Goal: Obtain resource: Download file/media

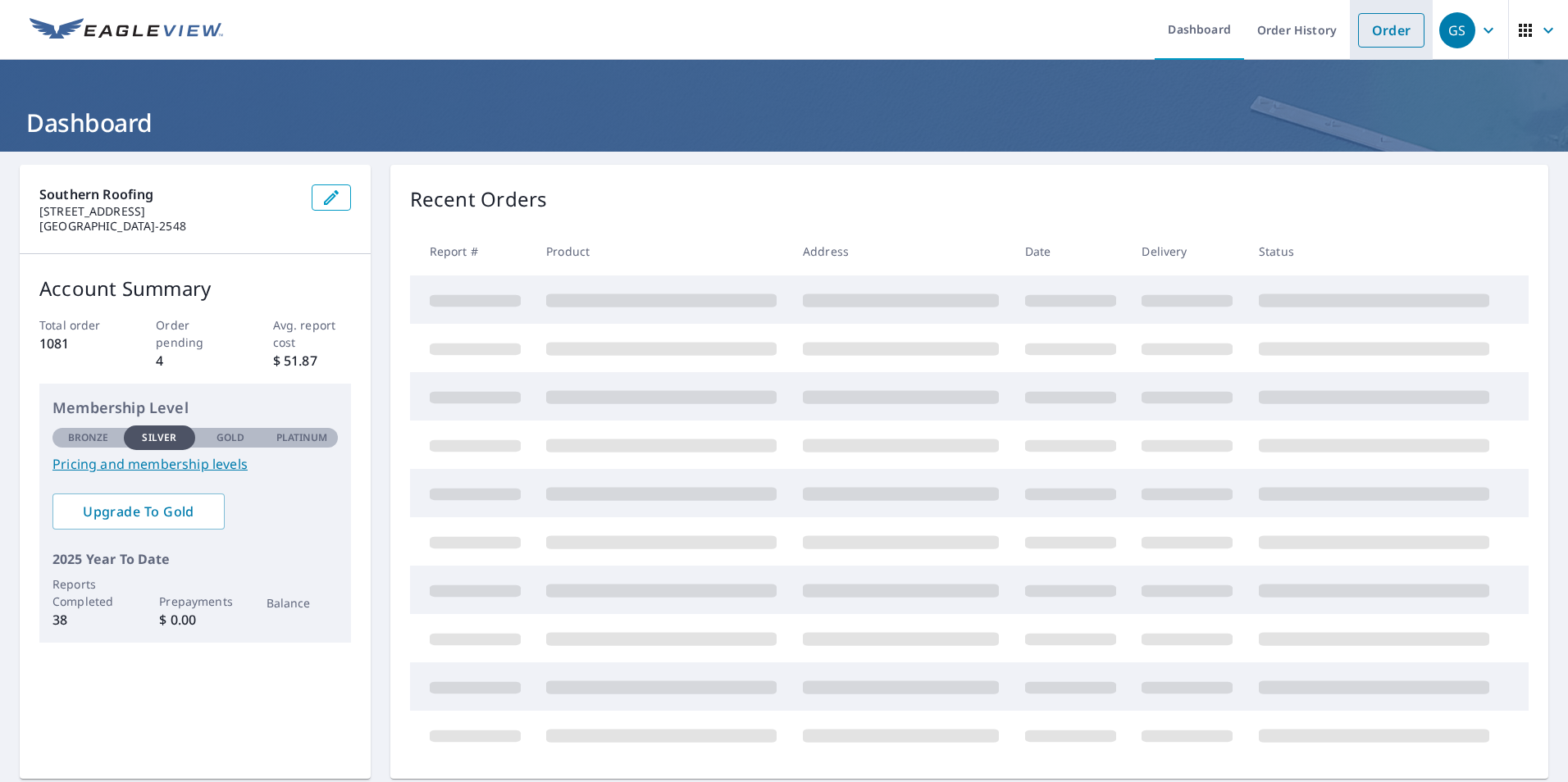
click at [1389, 26] on link "Order" at bounding box center [1391, 30] width 66 height 34
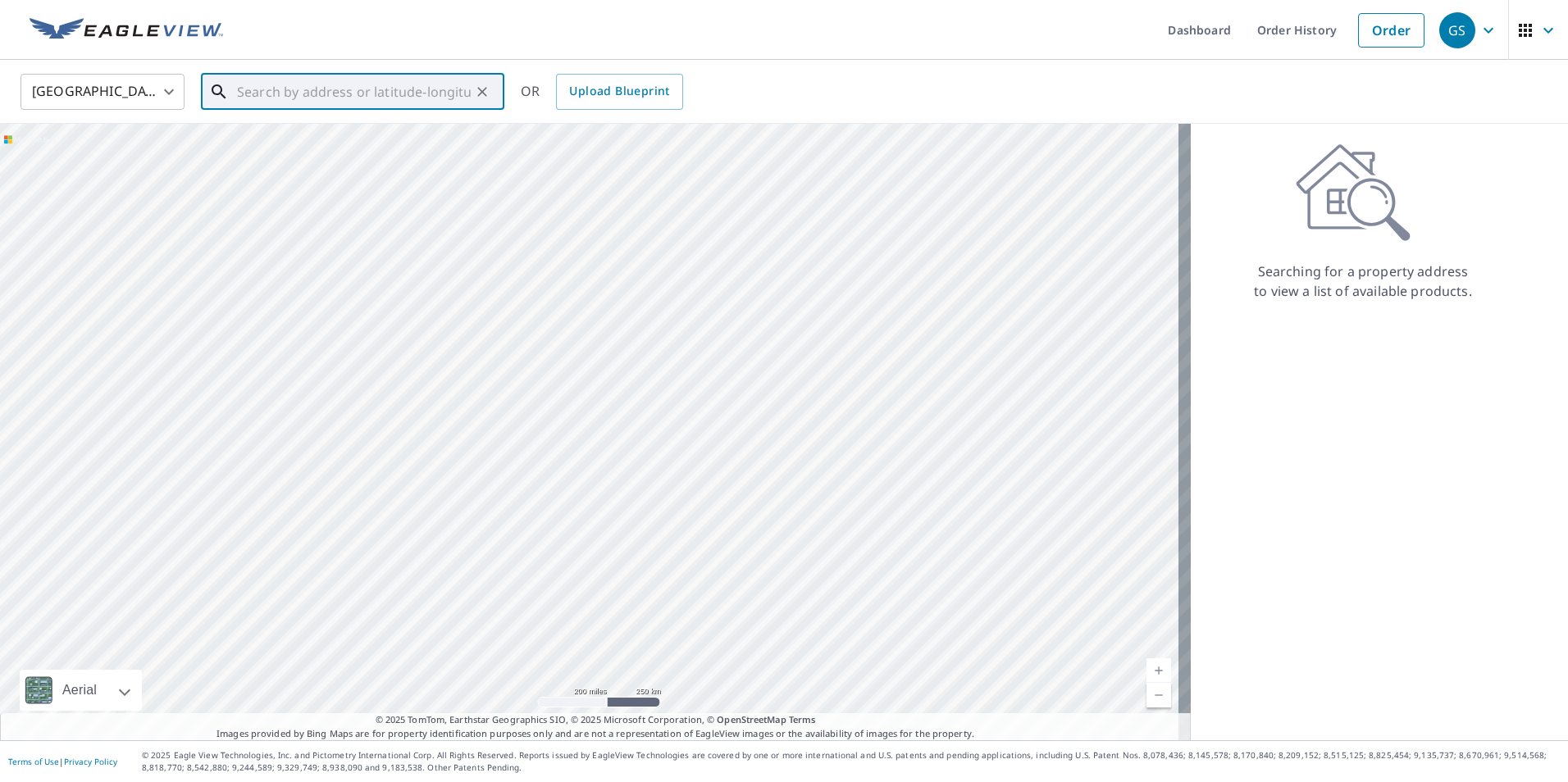
click at [333, 86] on input "text" at bounding box center [354, 91] width 234 height 46
click at [272, 145] on span "[STREET_ADDRESS][PERSON_NAME]" at bounding box center [362, 139] width 257 height 20
type input "[STREET_ADDRESS][PERSON_NAME]"
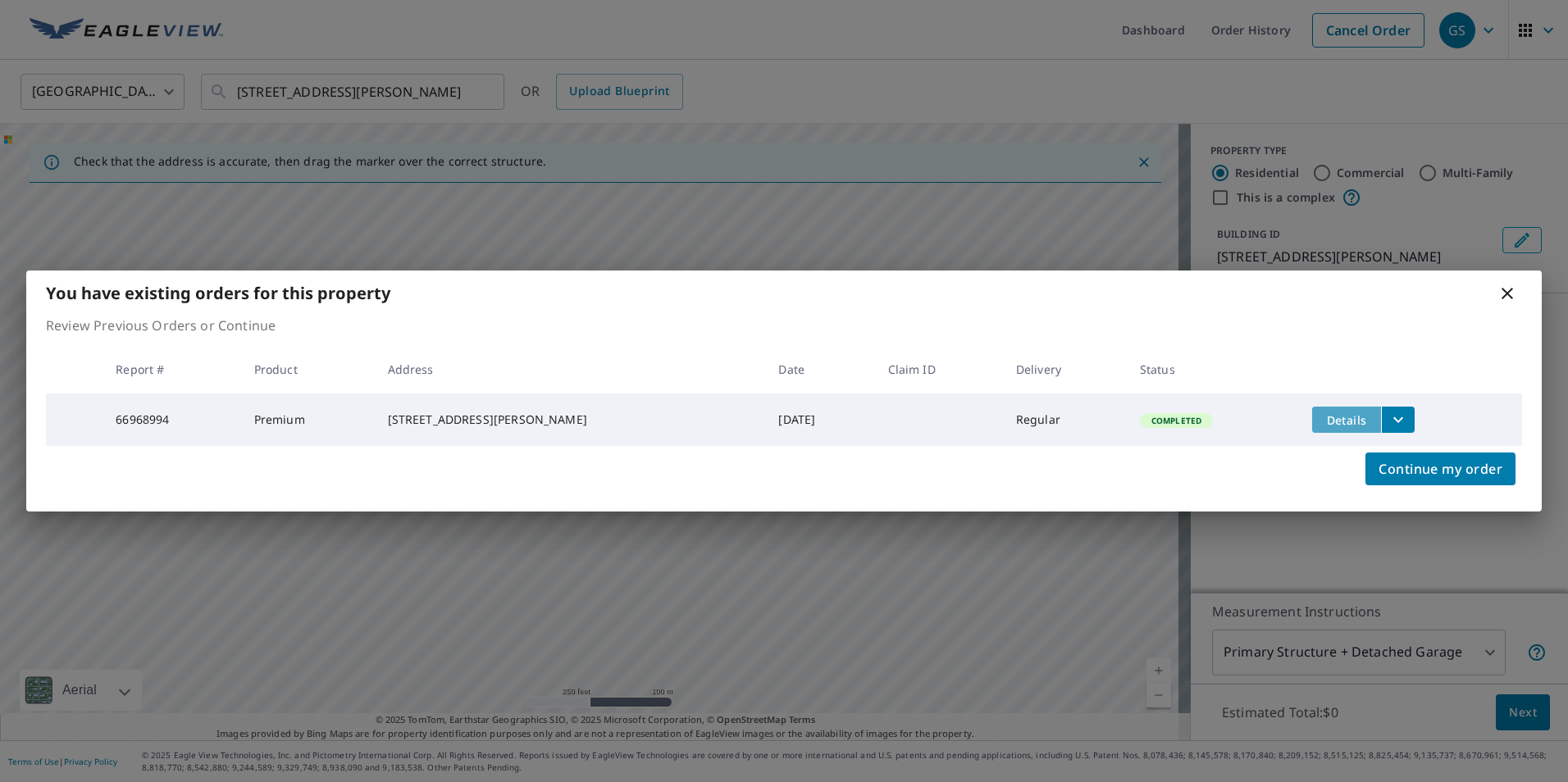
click at [1330, 420] on span "Details" at bounding box center [1346, 420] width 49 height 15
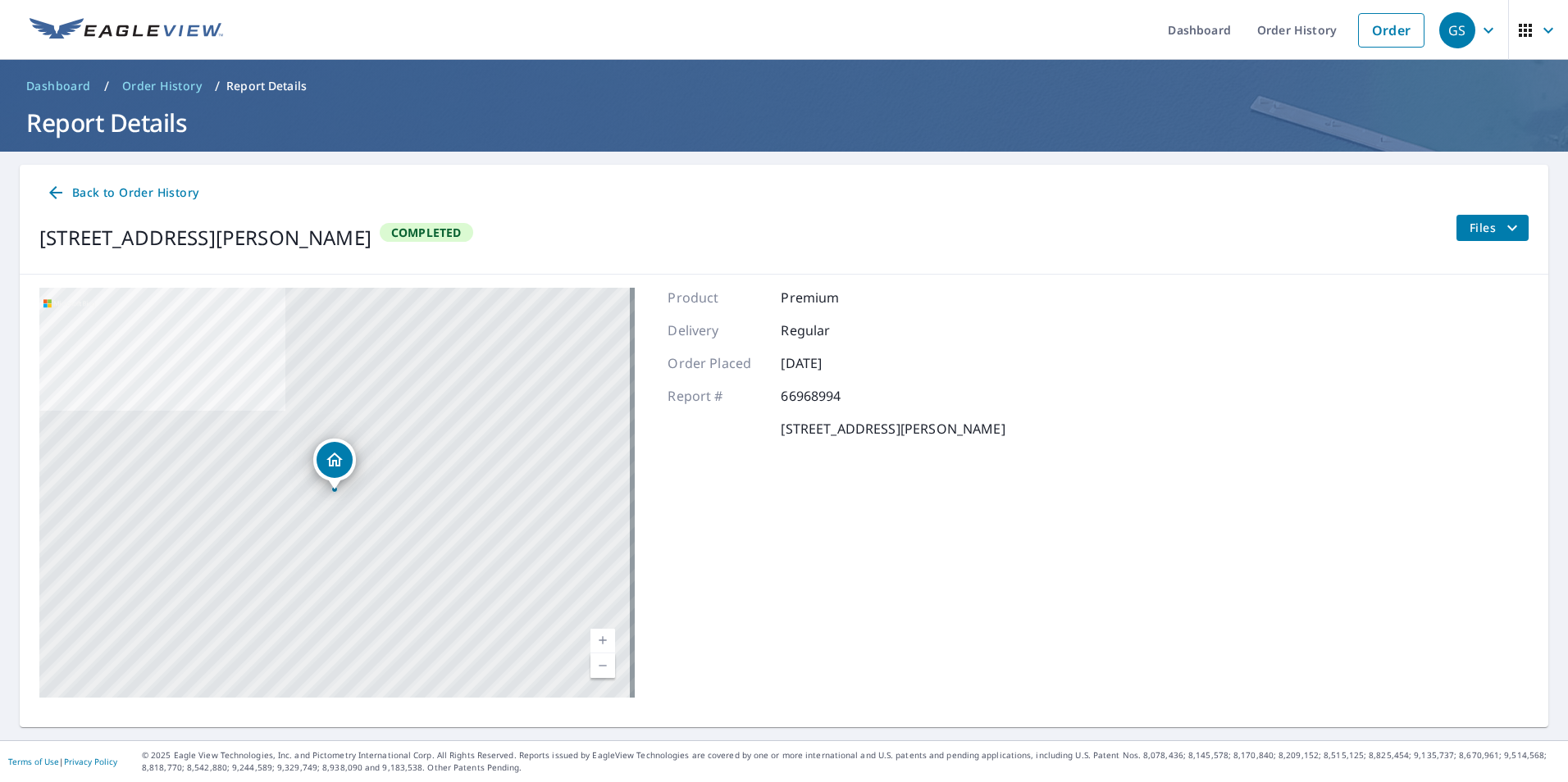
click at [1477, 229] on span "Files" at bounding box center [1496, 228] width 53 height 20
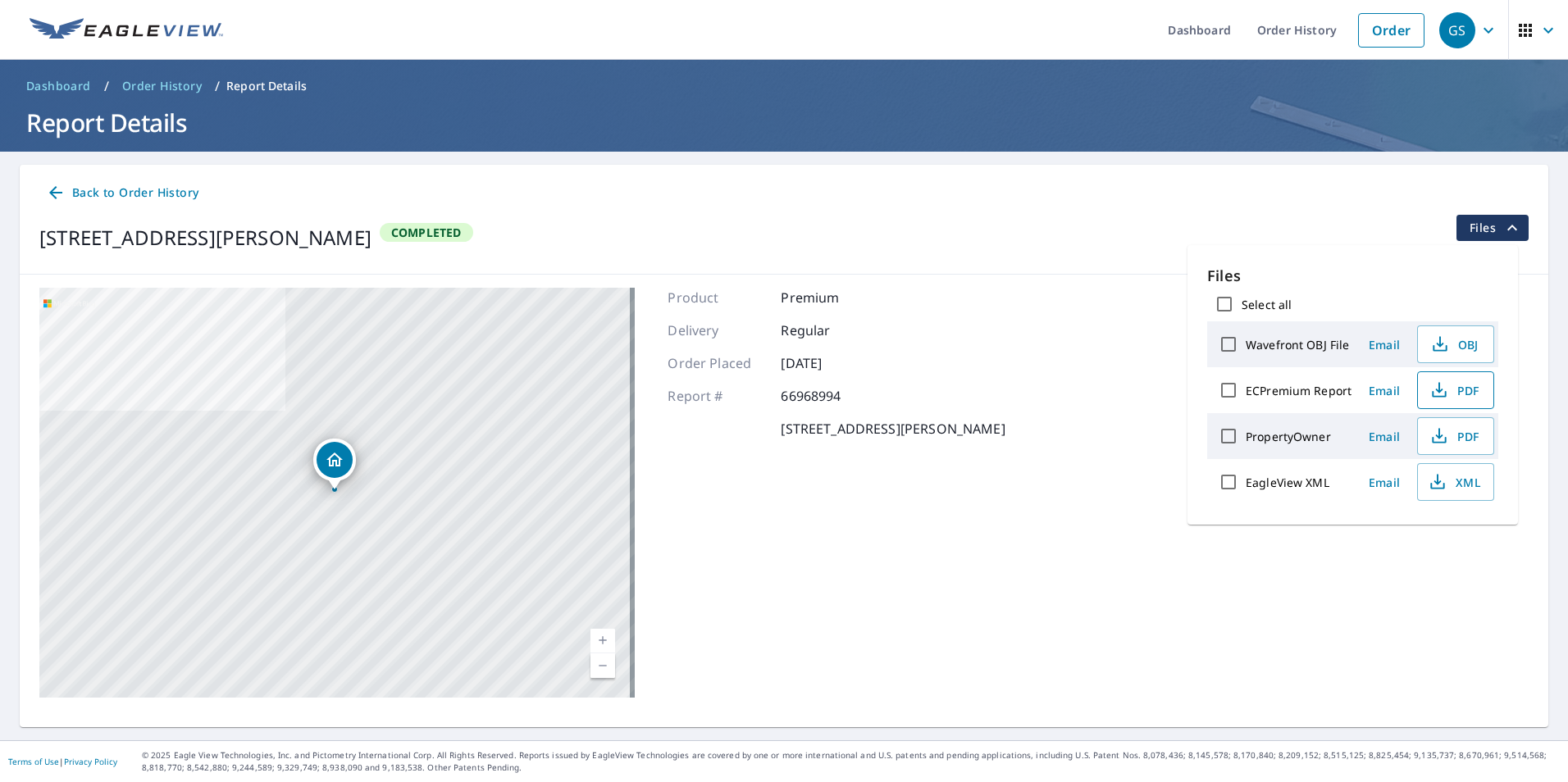
click at [1444, 389] on icon "button" at bounding box center [1439, 390] width 20 height 20
